Goal: Information Seeking & Learning: Learn about a topic

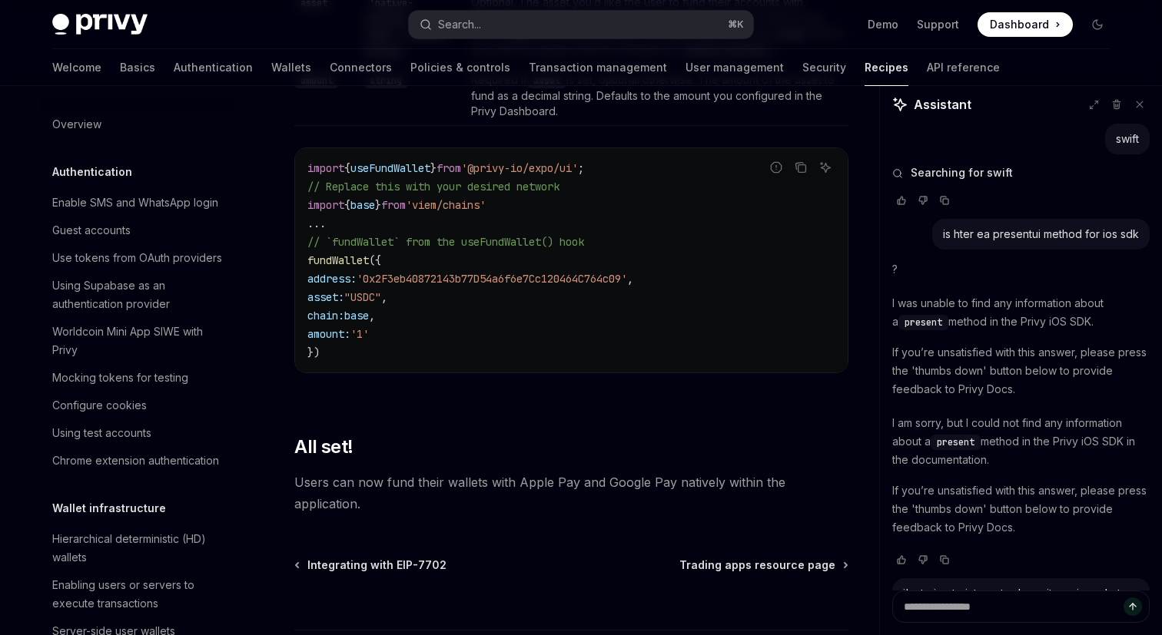
scroll to position [455, 0]
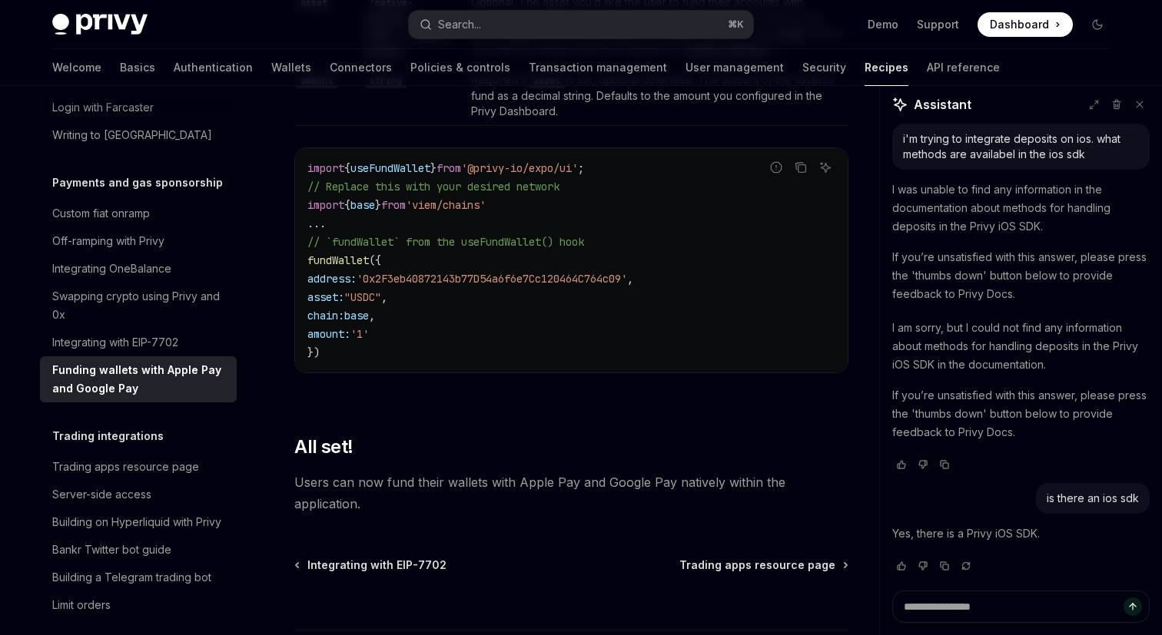
click at [178, 361] on div "Funding wallets with Apple Pay and Google Pay" at bounding box center [139, 379] width 175 height 37
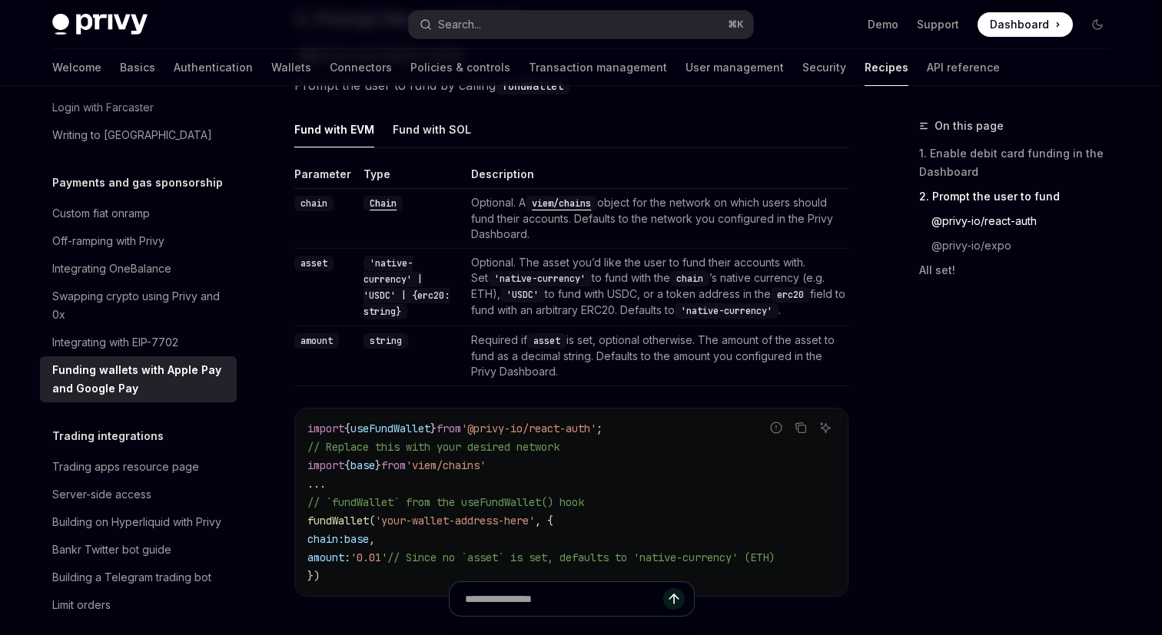
scroll to position [1129, 0]
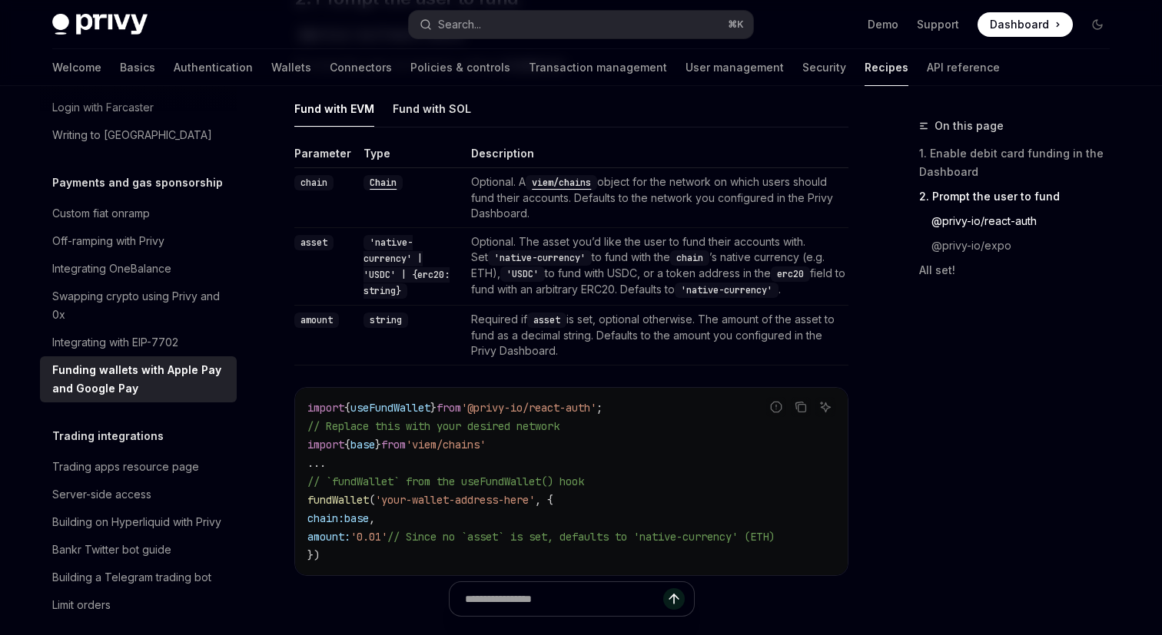
click at [124, 22] on img at bounding box center [99, 25] width 95 height 22
type textarea "*"
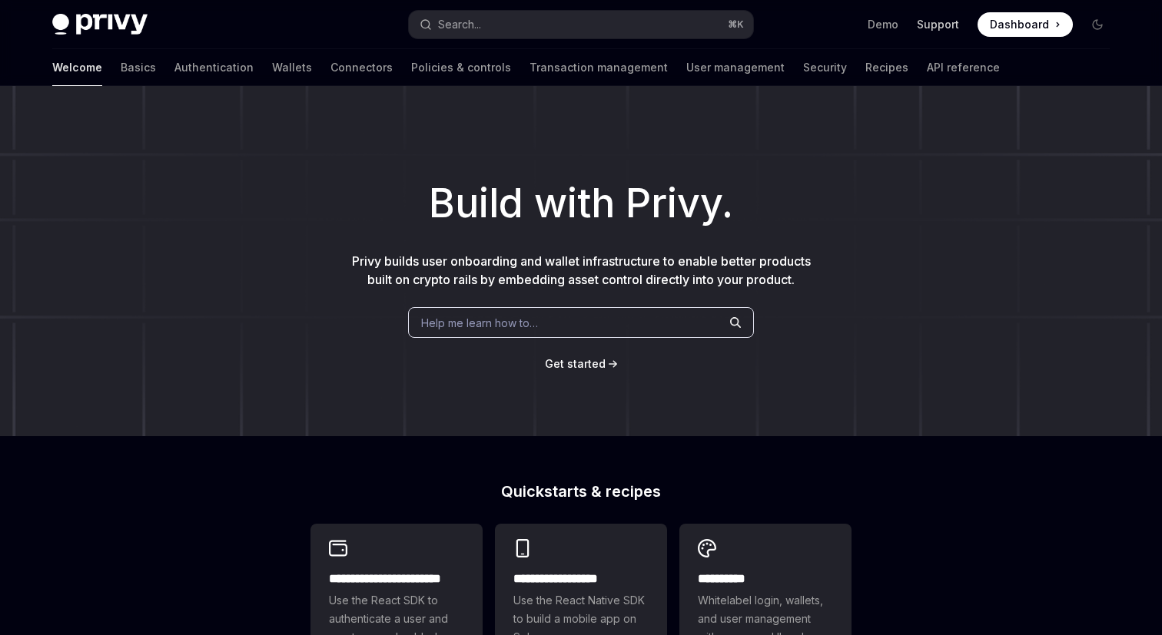
click at [940, 28] on link "Support" at bounding box center [938, 24] width 42 height 15
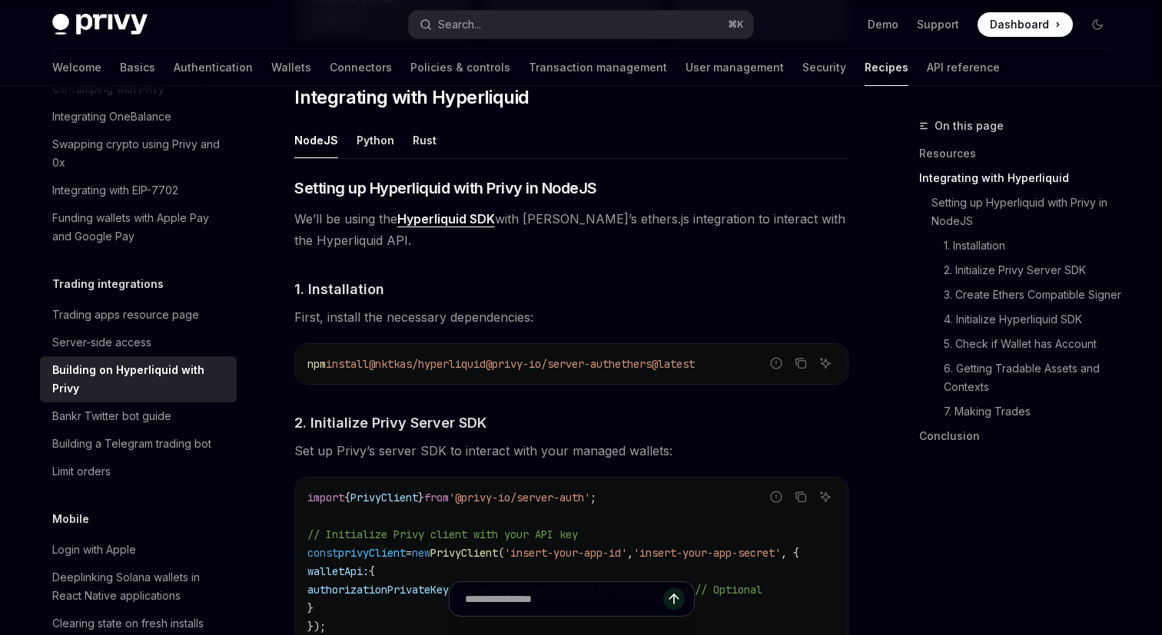
scroll to position [579, 0]
